Goal: Book appointment/travel/reservation

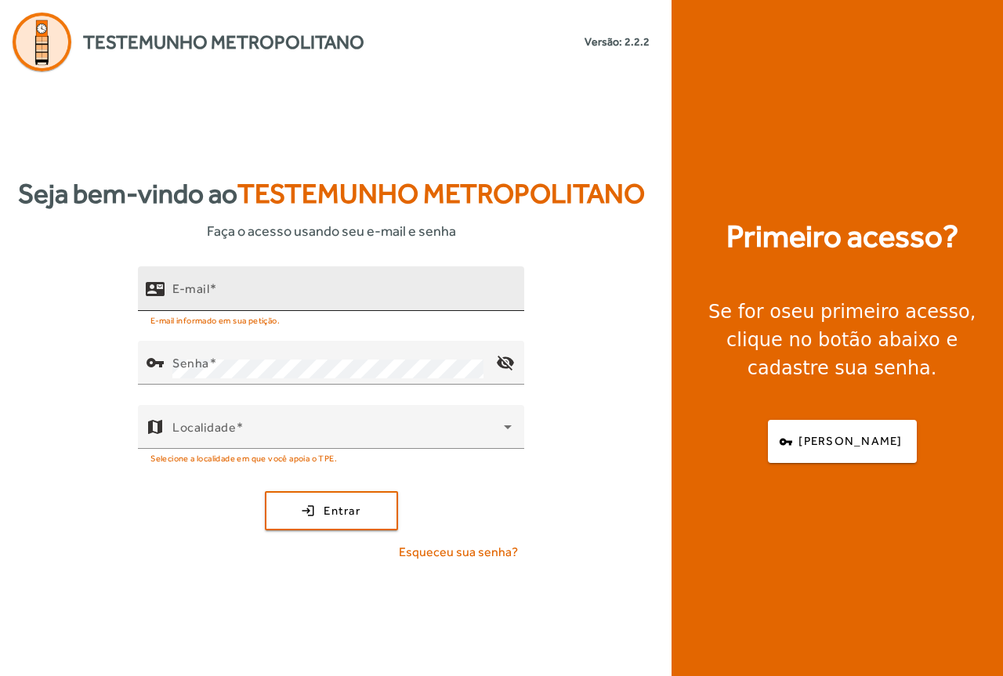
click at [243, 295] on input "E-mail" at bounding box center [341, 295] width 339 height 19
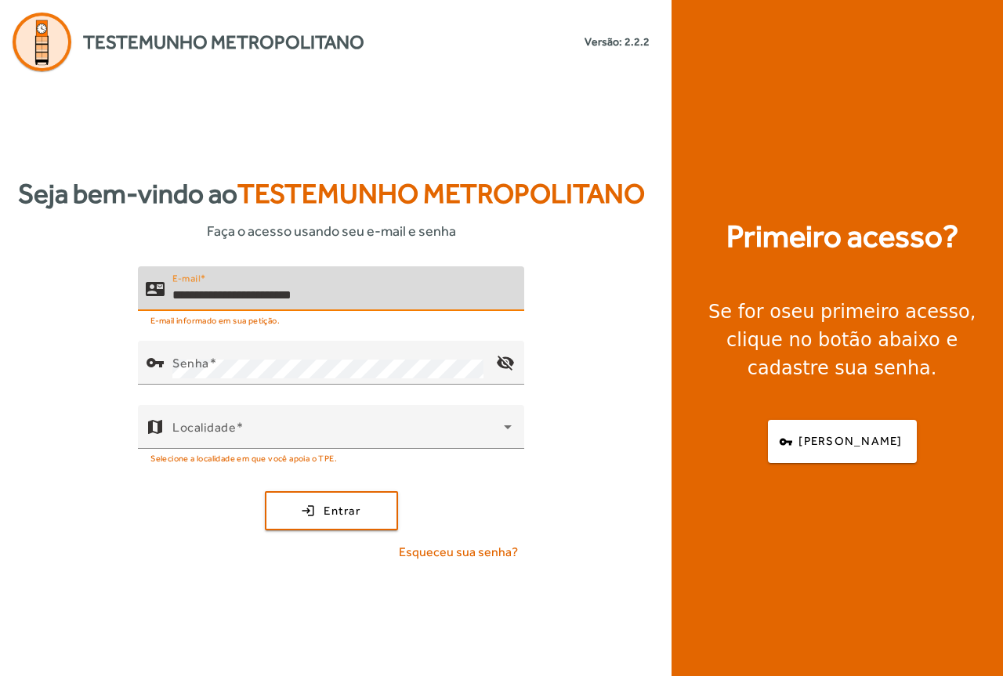
type input "**********"
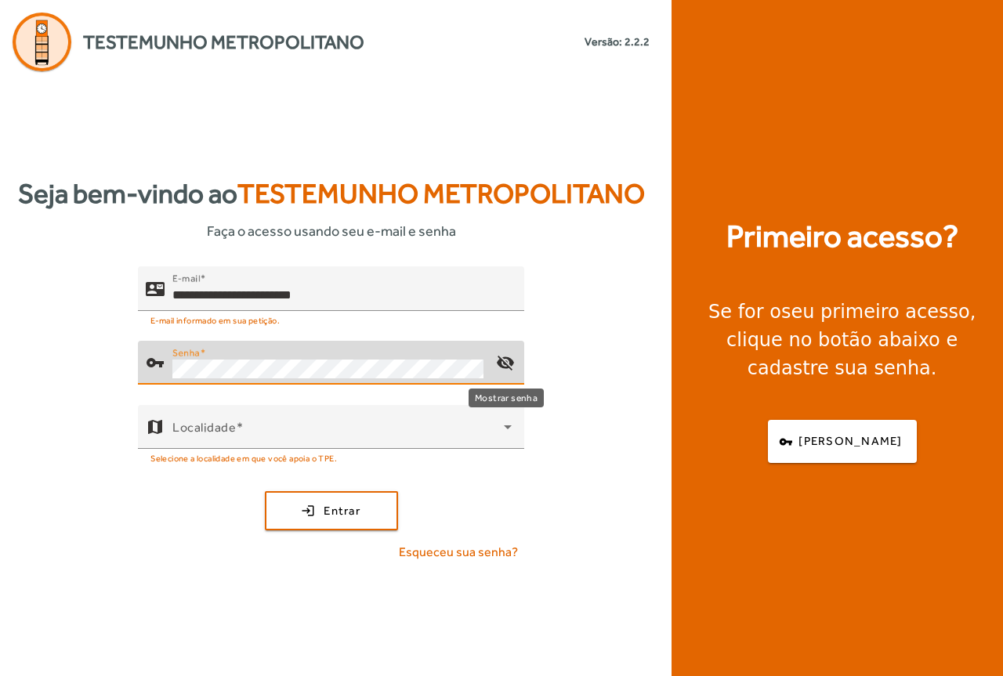
click at [505, 364] on mat-icon "visibility_off" at bounding box center [506, 363] width 38 height 38
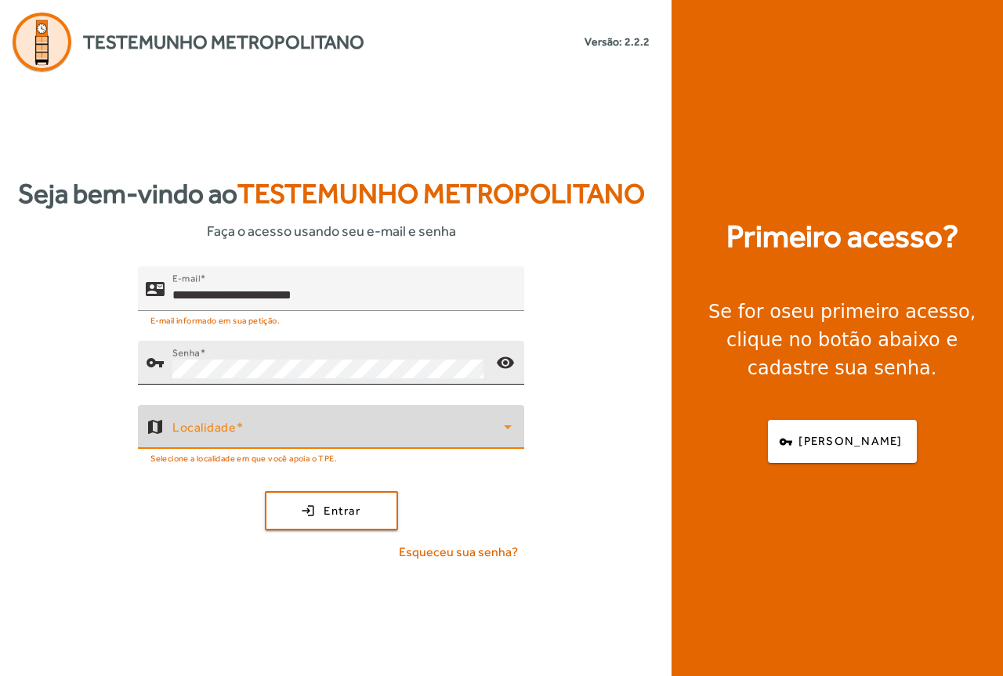
click at [335, 433] on span at bounding box center [338, 433] width 332 height 19
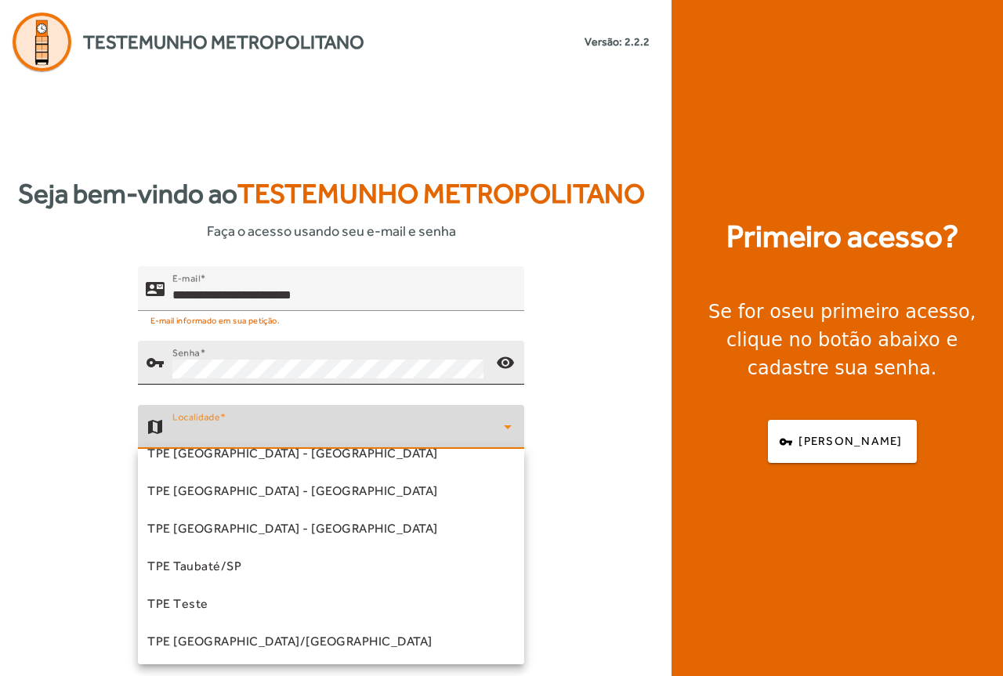
scroll to position [474, 0]
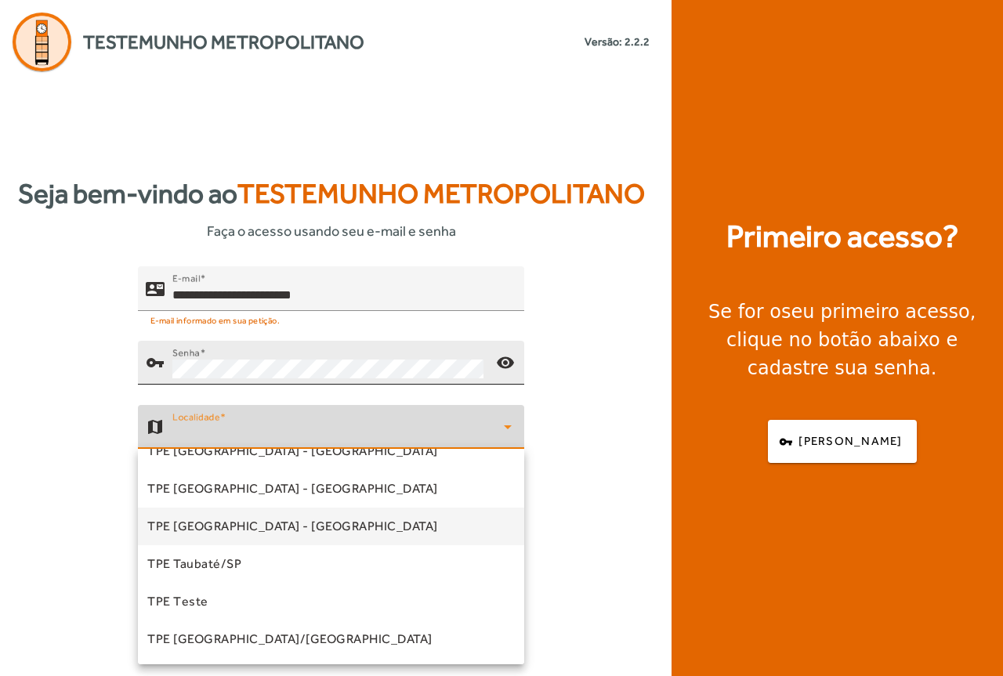
click at [276, 518] on span "TPE [GEOGRAPHIC_DATA] - [GEOGRAPHIC_DATA]" at bounding box center [292, 526] width 291 height 19
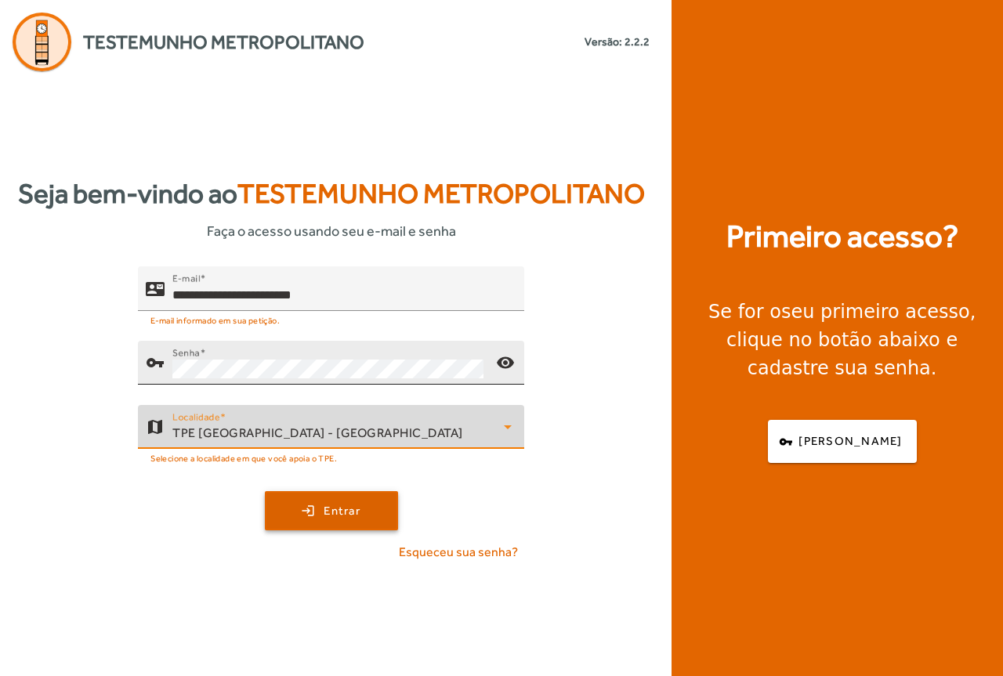
click at [339, 513] on span "Entrar" at bounding box center [342, 511] width 37 height 18
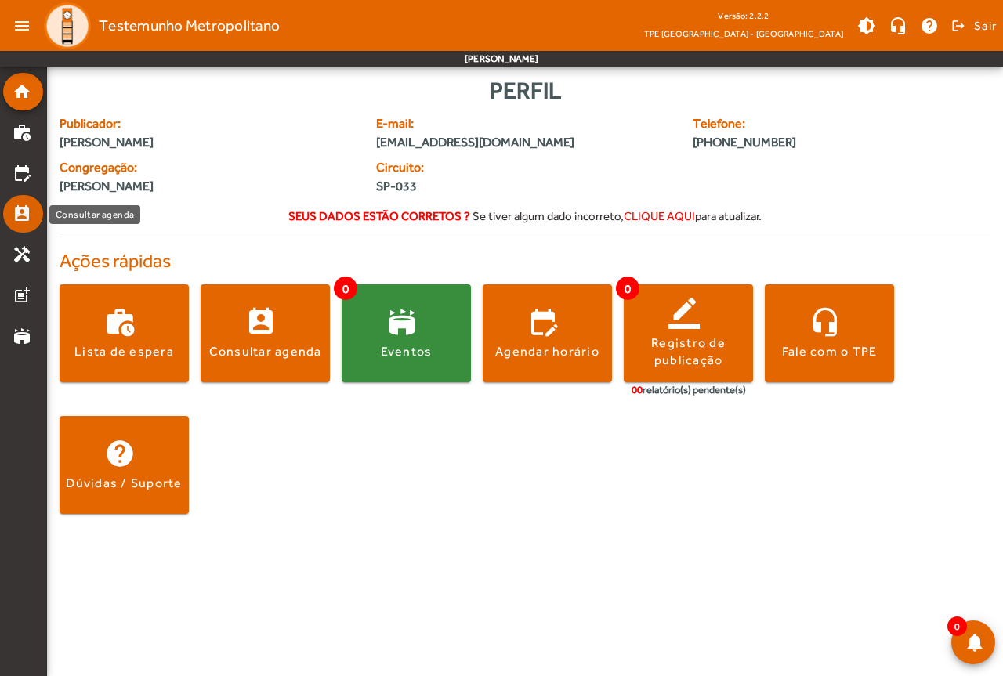
click at [18, 223] on mat-icon "perm_contact_calendar" at bounding box center [22, 214] width 19 height 19
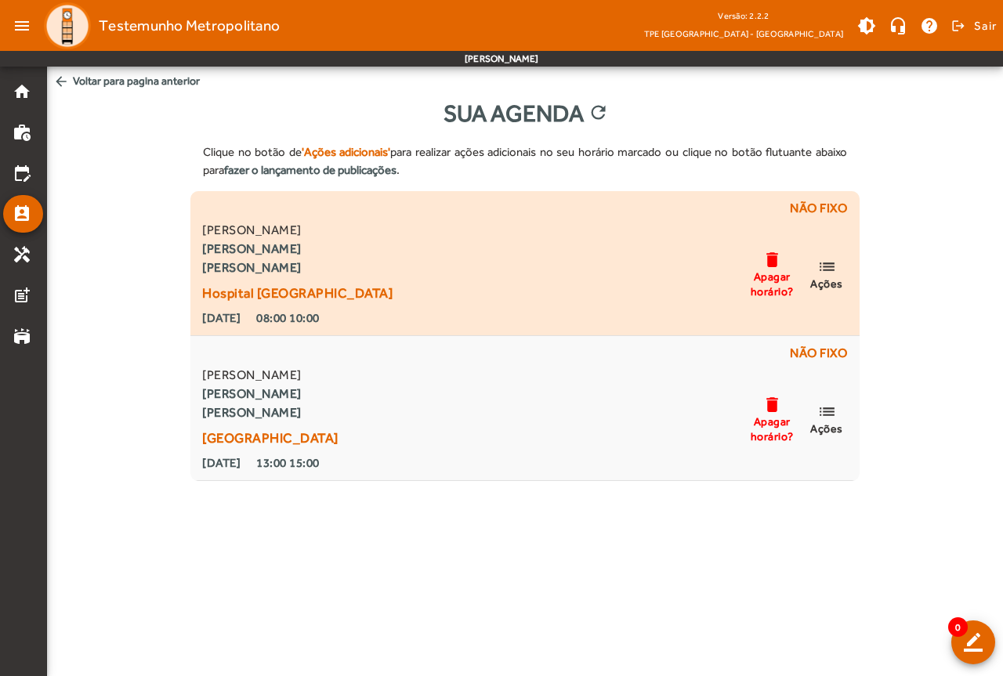
click at [838, 273] on span "list Ações" at bounding box center [826, 274] width 47 height 34
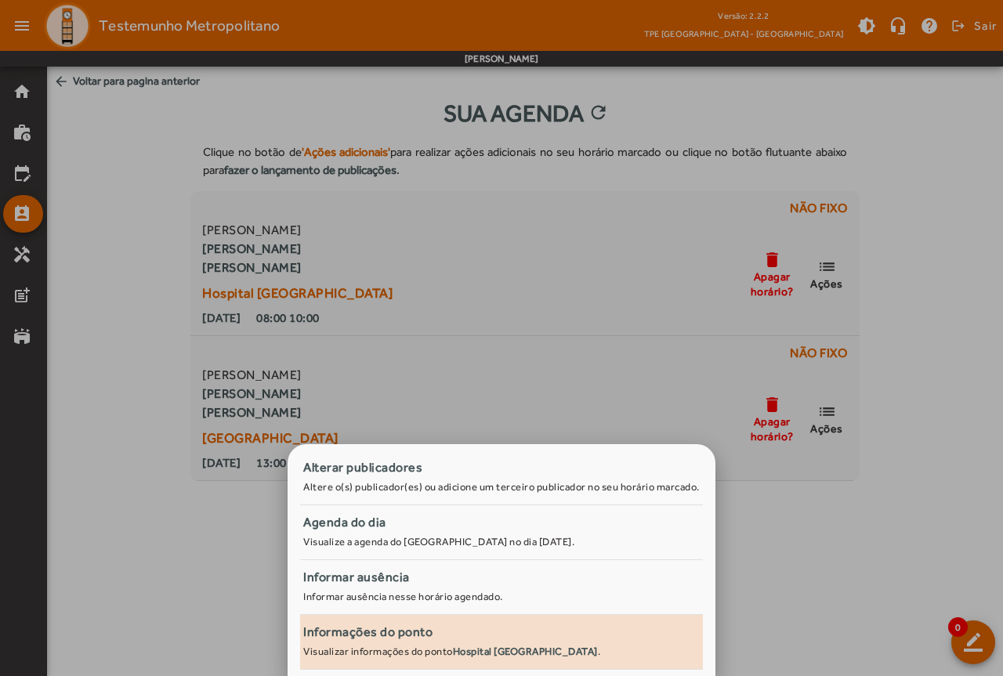
click at [473, 647] on strong "Hospital [GEOGRAPHIC_DATA]" at bounding box center [525, 652] width 145 height 12
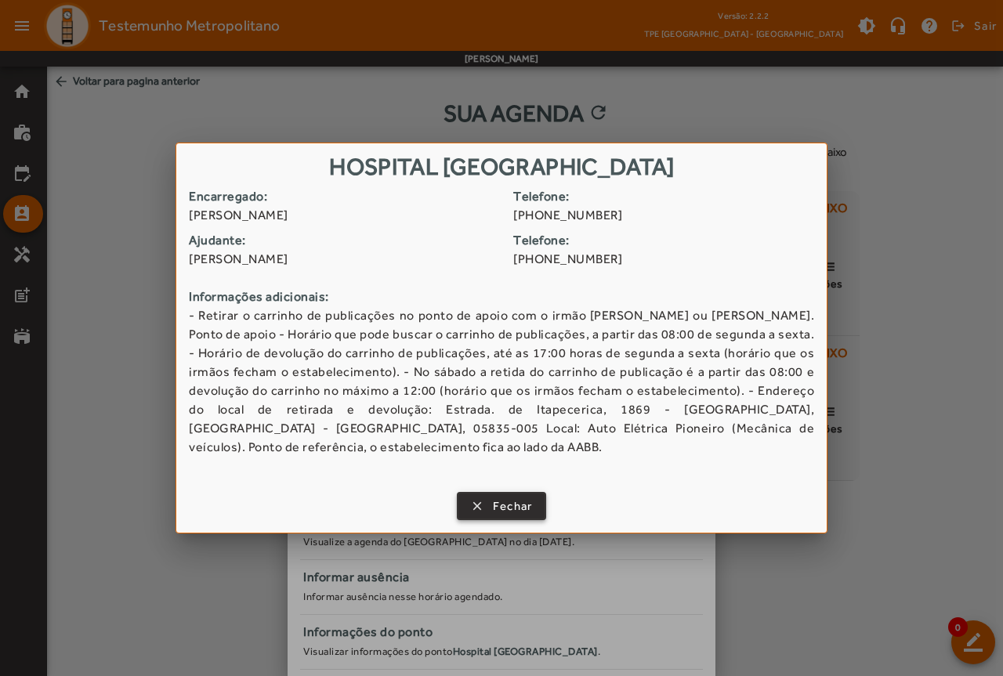
click at [503, 502] on span "Fechar" at bounding box center [513, 507] width 40 height 18
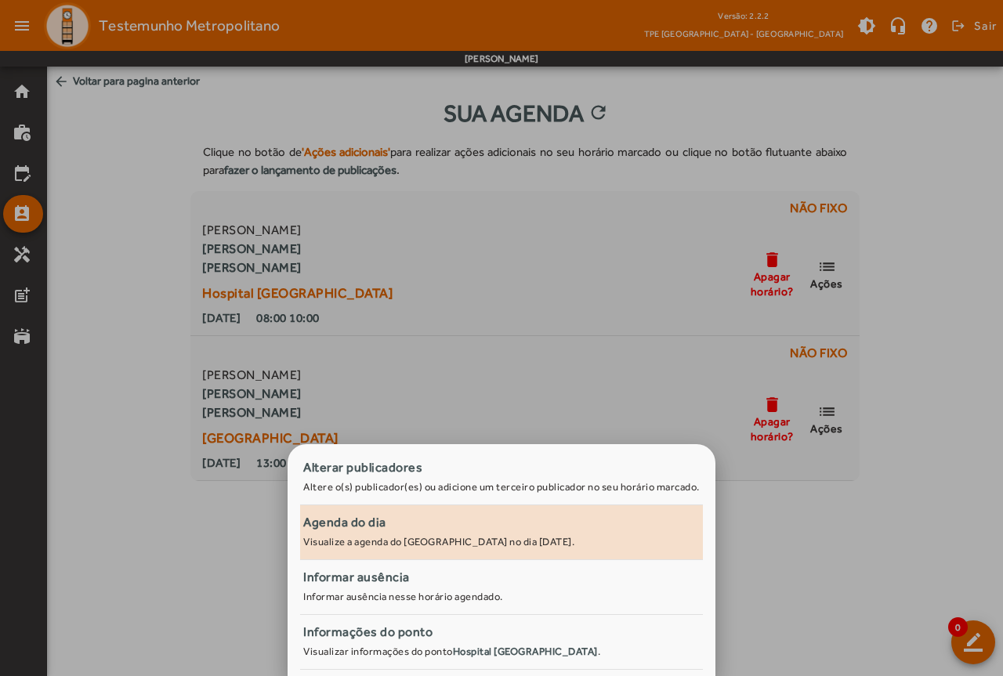
click at [567, 541] on small "Visualize a agenda do [GEOGRAPHIC_DATA] no dia [DATE]." at bounding box center [438, 542] width 271 height 12
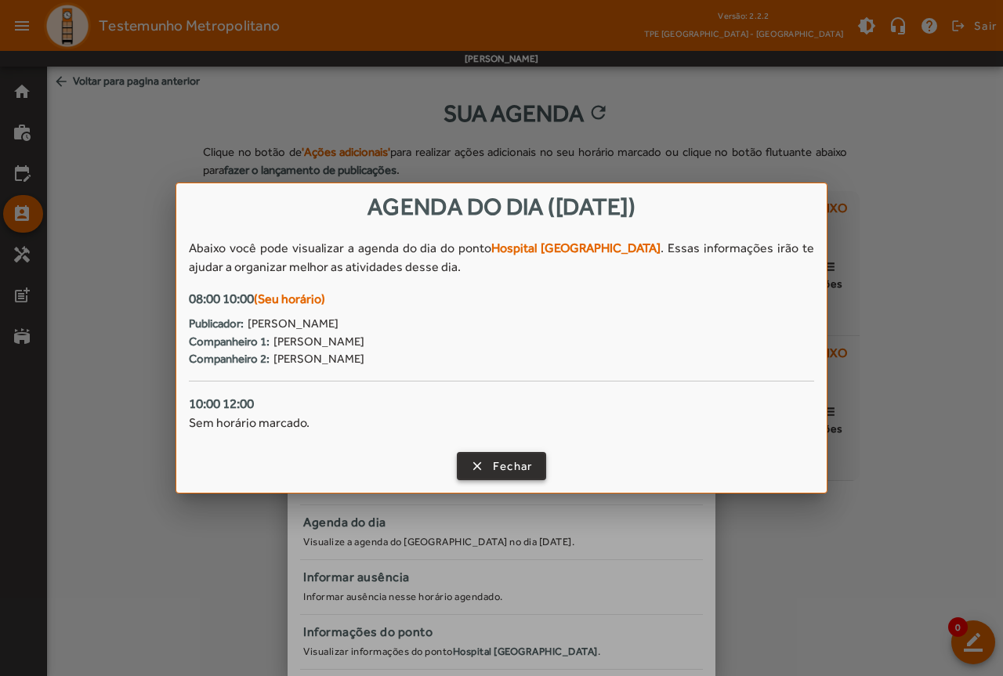
click at [526, 468] on span "Fechar" at bounding box center [513, 467] width 40 height 18
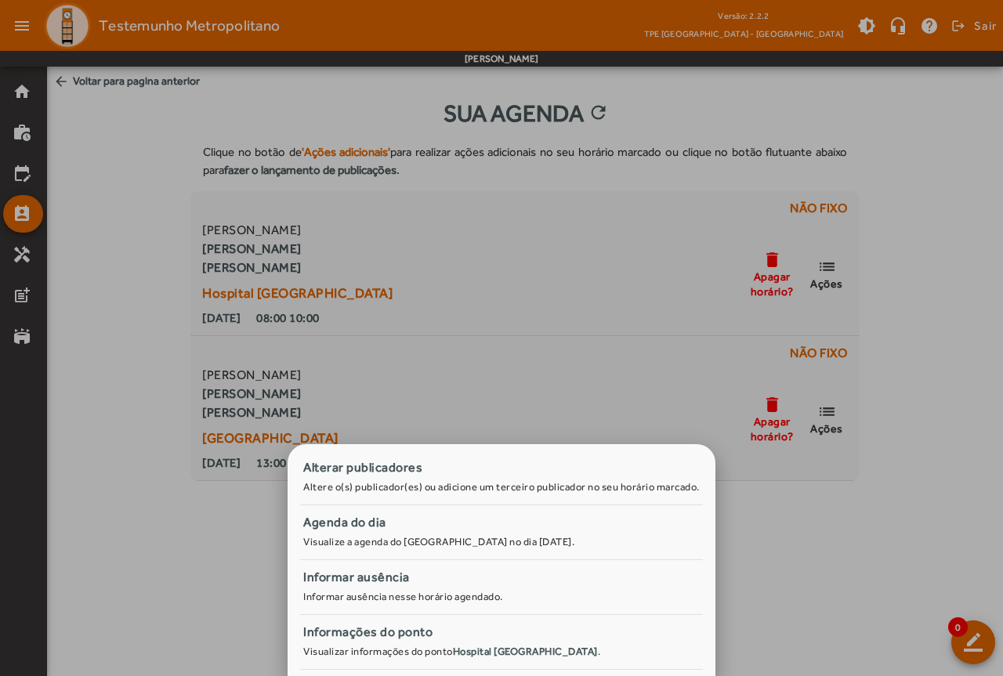
click at [910, 585] on div at bounding box center [501, 338] width 1003 height 676
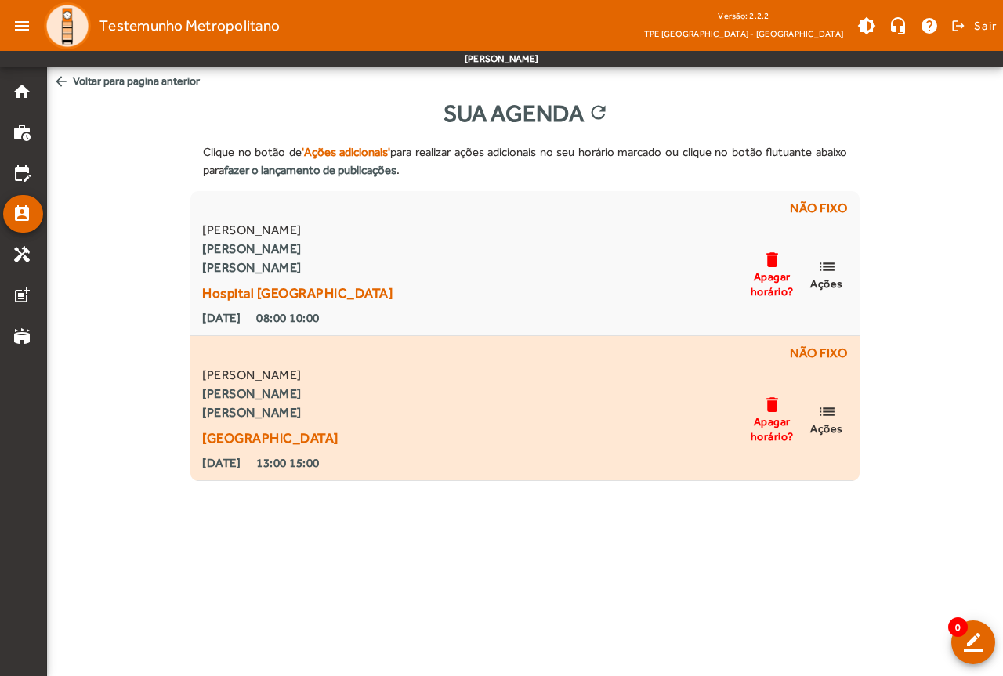
click at [828, 419] on mat-icon "list" at bounding box center [826, 412] width 19 height 20
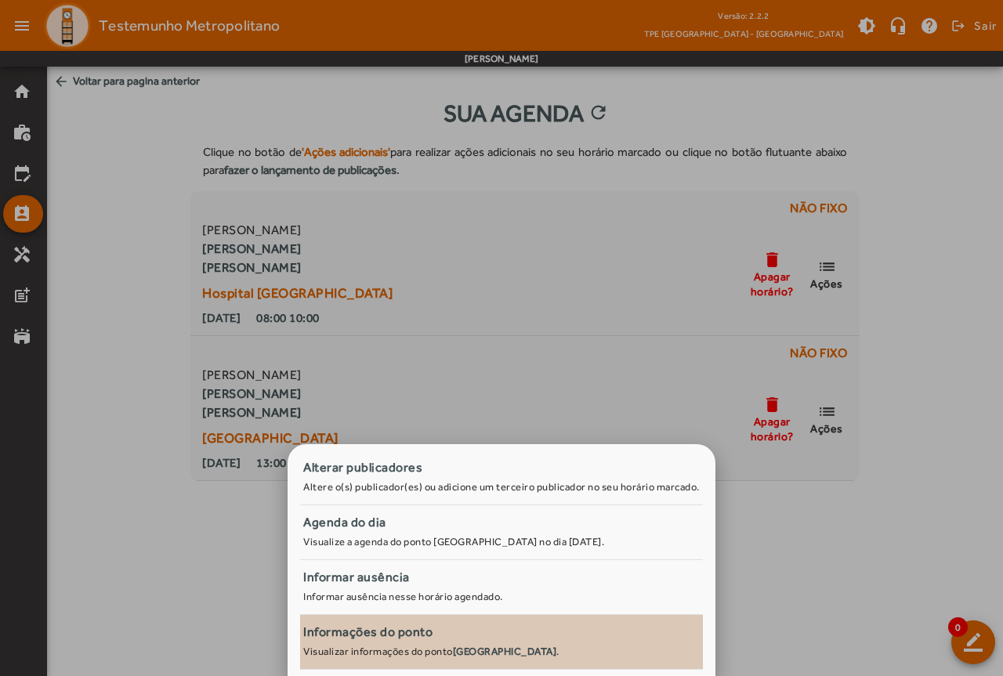
click at [422, 635] on div "Informações do ponto" at bounding box center [501, 632] width 397 height 19
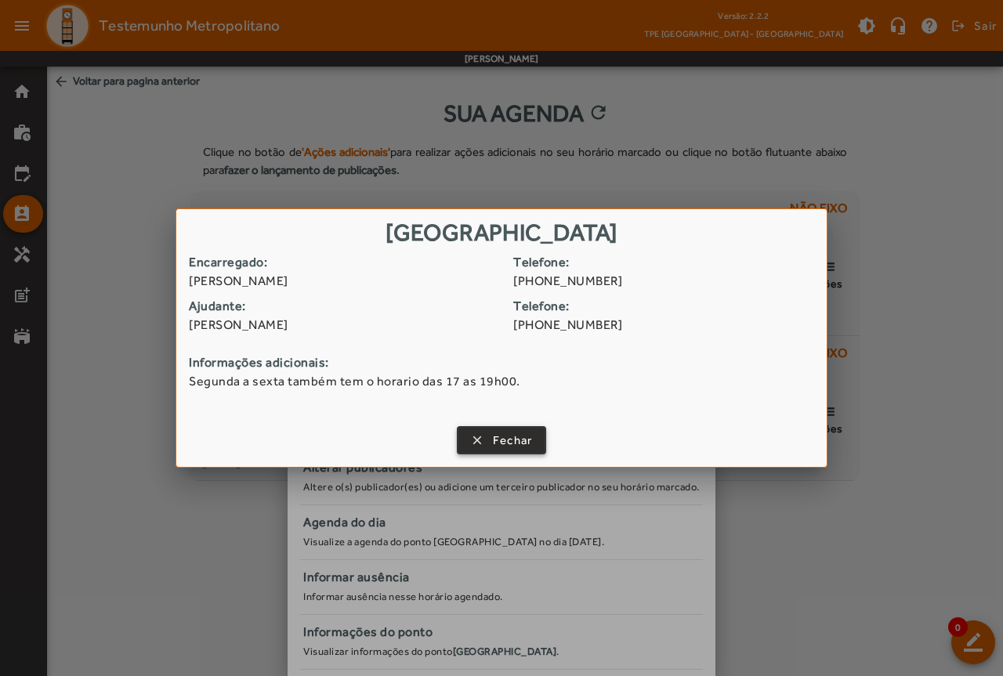
click at [514, 436] on span "Fechar" at bounding box center [513, 441] width 40 height 18
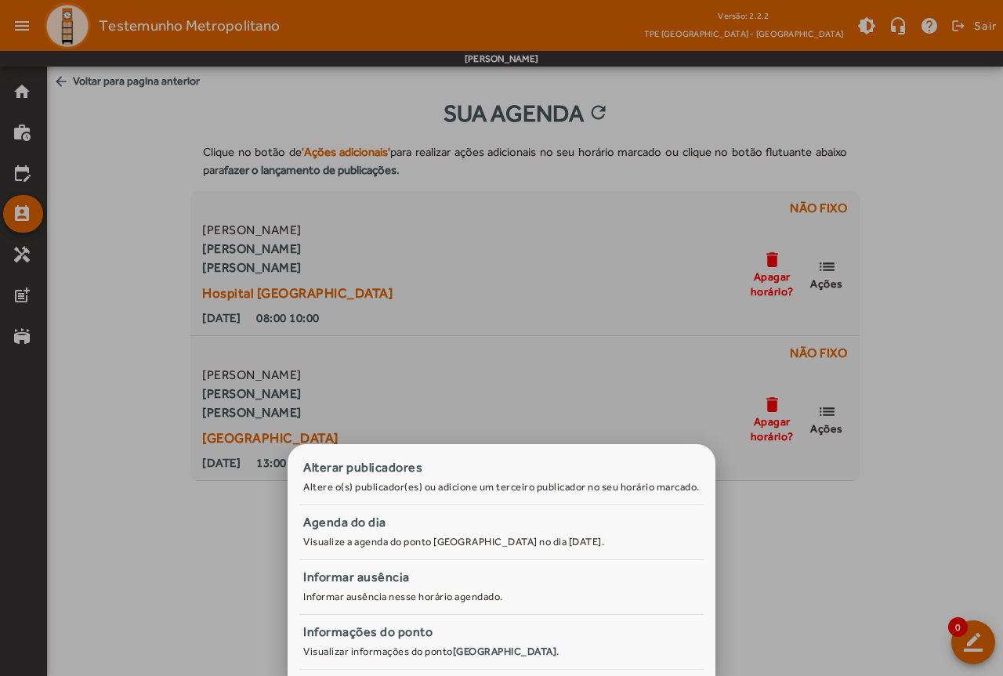
click at [84, 326] on div at bounding box center [501, 338] width 1003 height 676
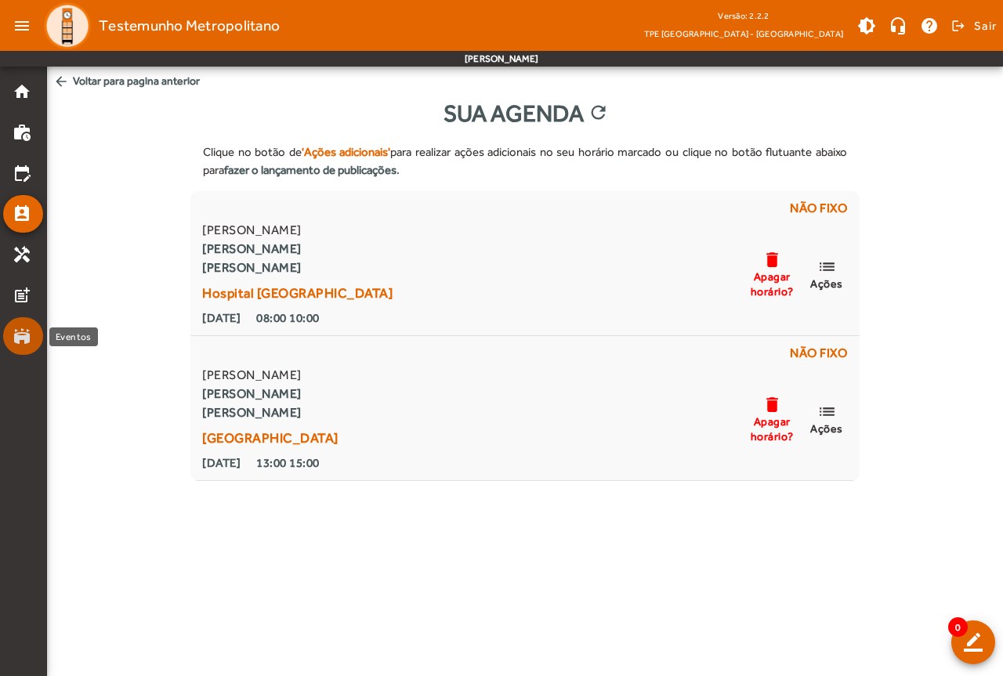
click at [27, 338] on mat-icon "stadium" at bounding box center [22, 336] width 19 height 19
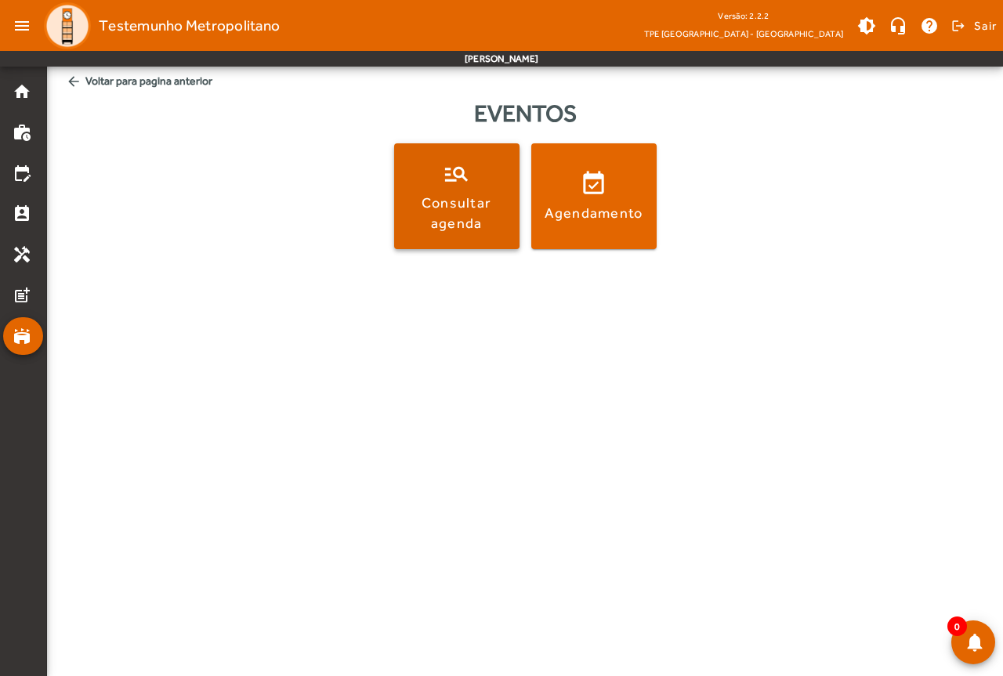
click at [464, 215] on div "Consultar agenda" at bounding box center [456, 212] width 119 height 39
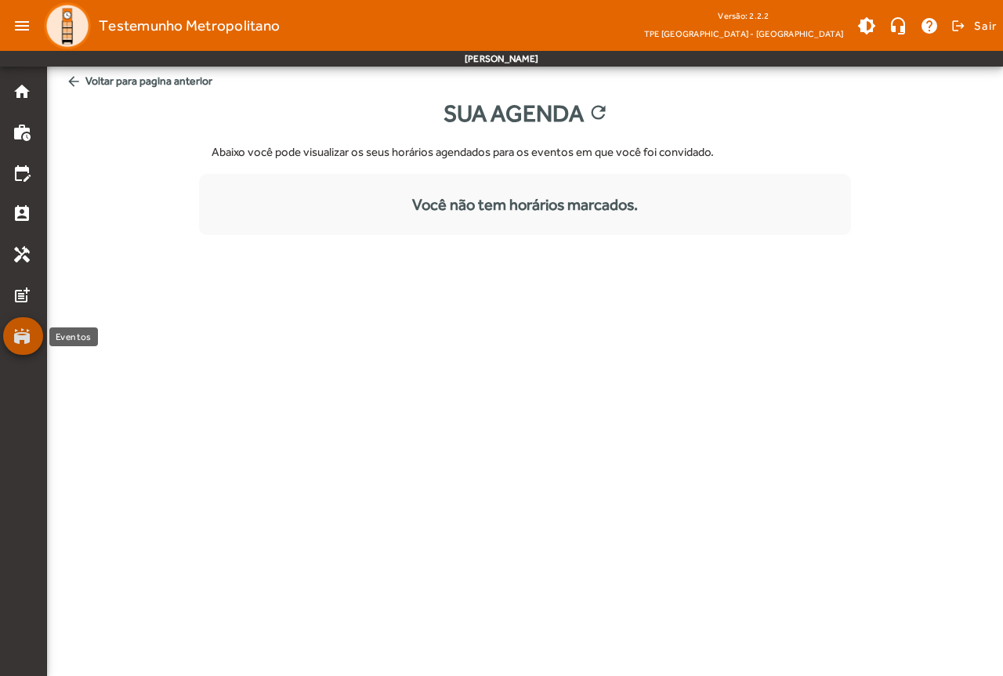
click at [19, 328] on mat-icon "stadium" at bounding box center [22, 336] width 19 height 19
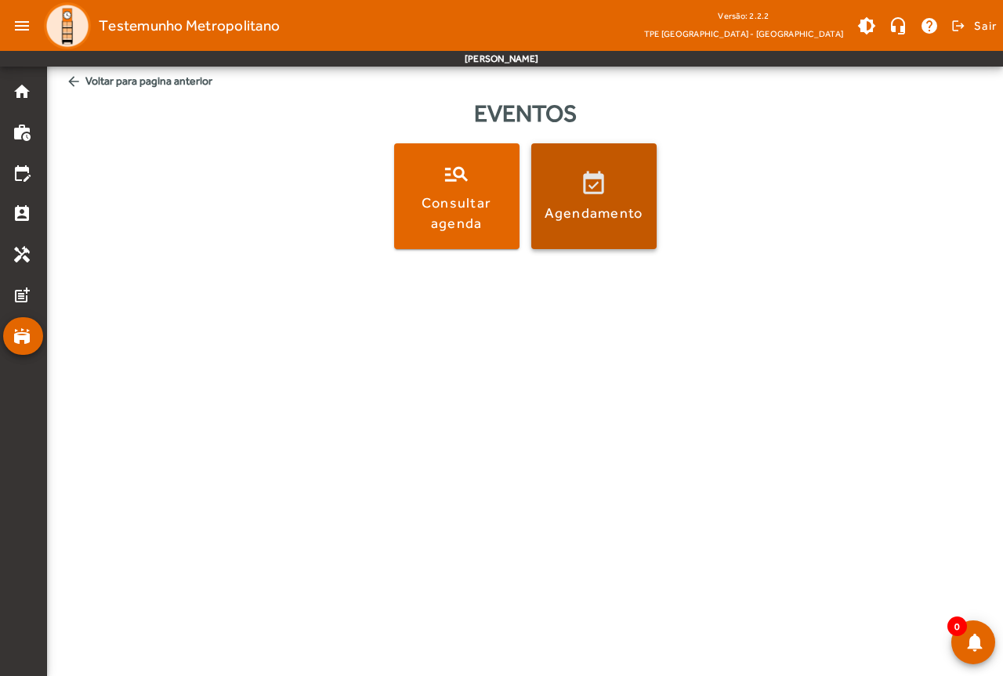
click at [567, 188] on span at bounding box center [593, 197] width 125 height 38
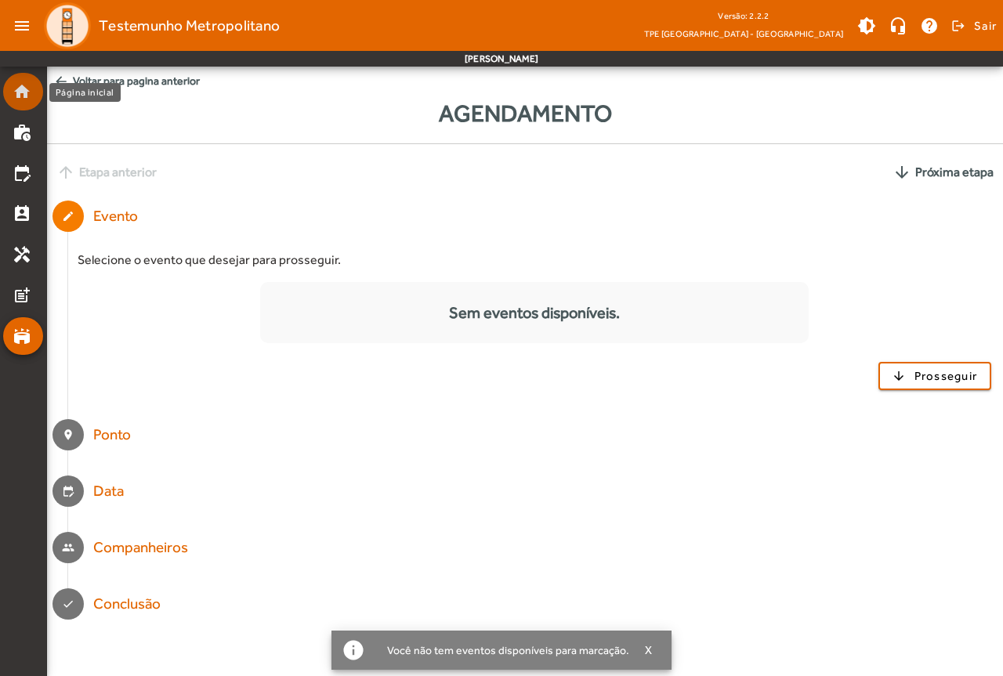
click at [18, 92] on mat-icon "home" at bounding box center [22, 91] width 19 height 19
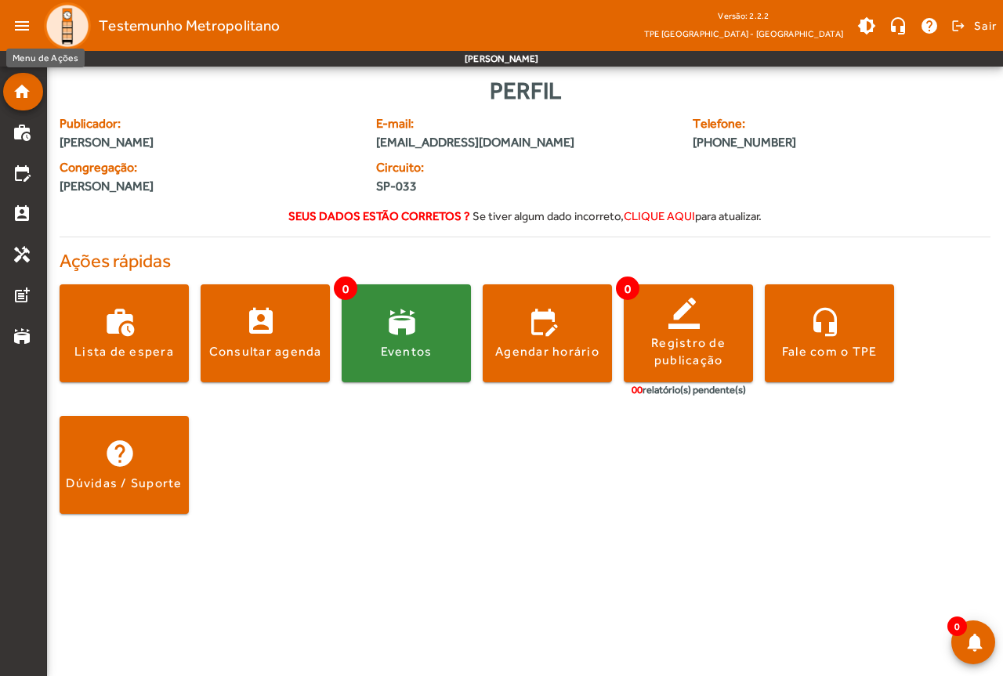
click at [31, 27] on mat-icon "menu" at bounding box center [21, 25] width 31 height 31
